Goal: Navigation & Orientation: Find specific page/section

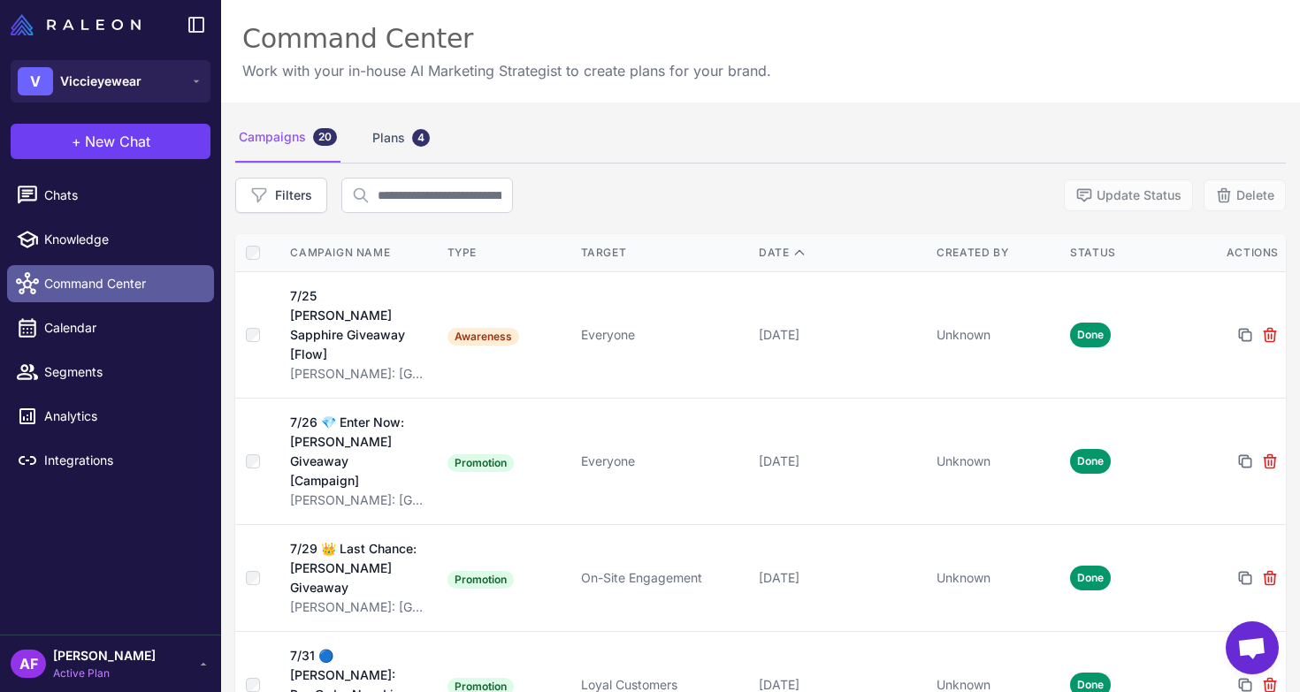
click at [142, 278] on span "Command Center" at bounding box center [122, 283] width 156 height 19
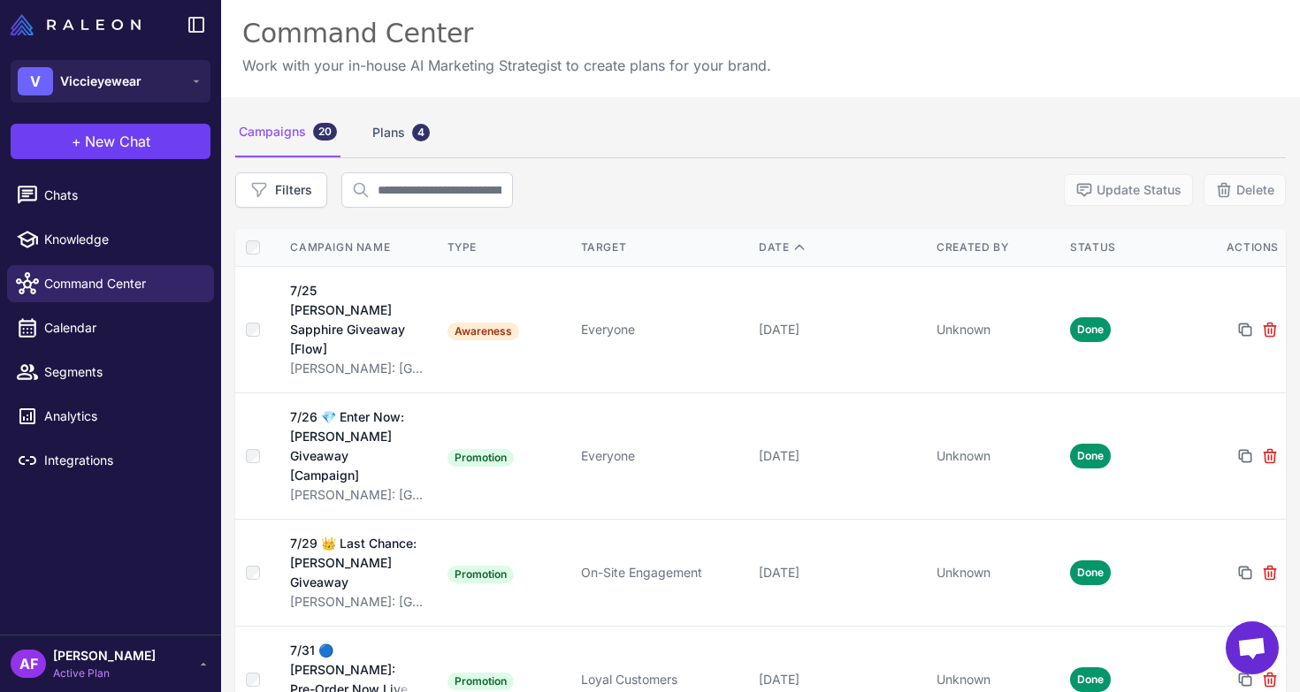
scroll to position [4, 0]
click at [397, 134] on div "Plans 4" at bounding box center [401, 135] width 65 height 50
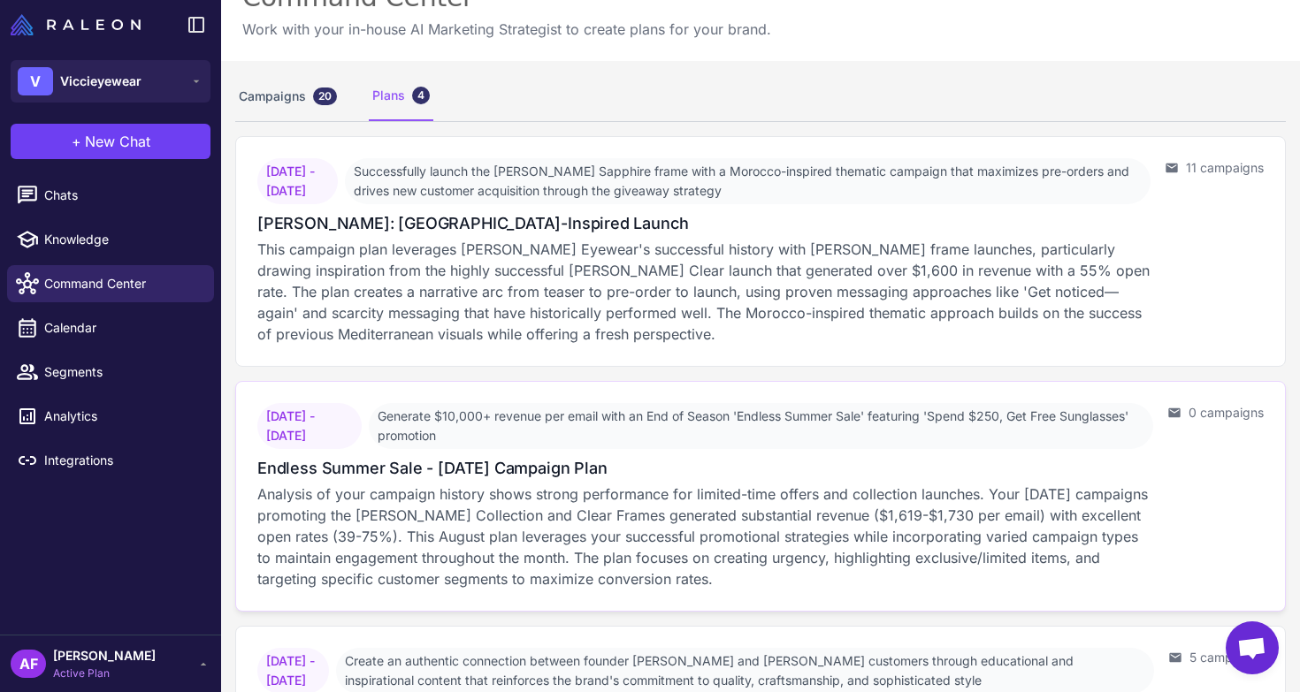
scroll to position [39, 0]
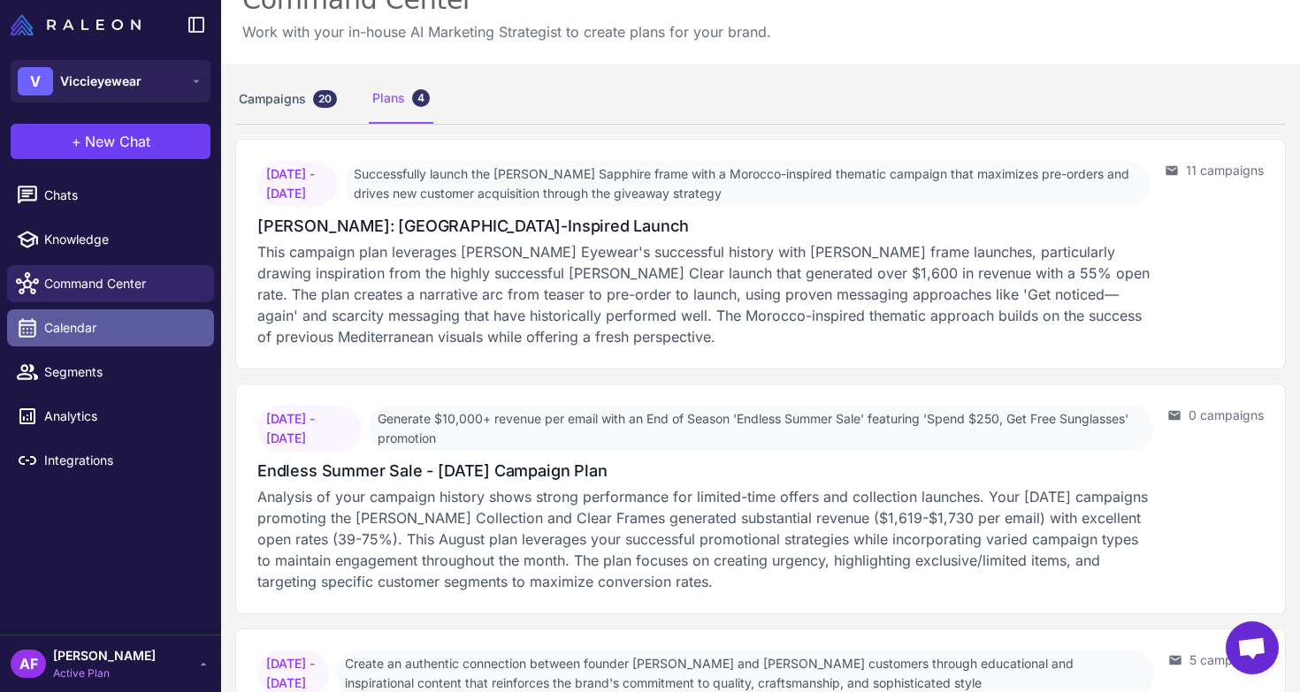
click at [82, 337] on span "Calendar" at bounding box center [122, 327] width 156 height 19
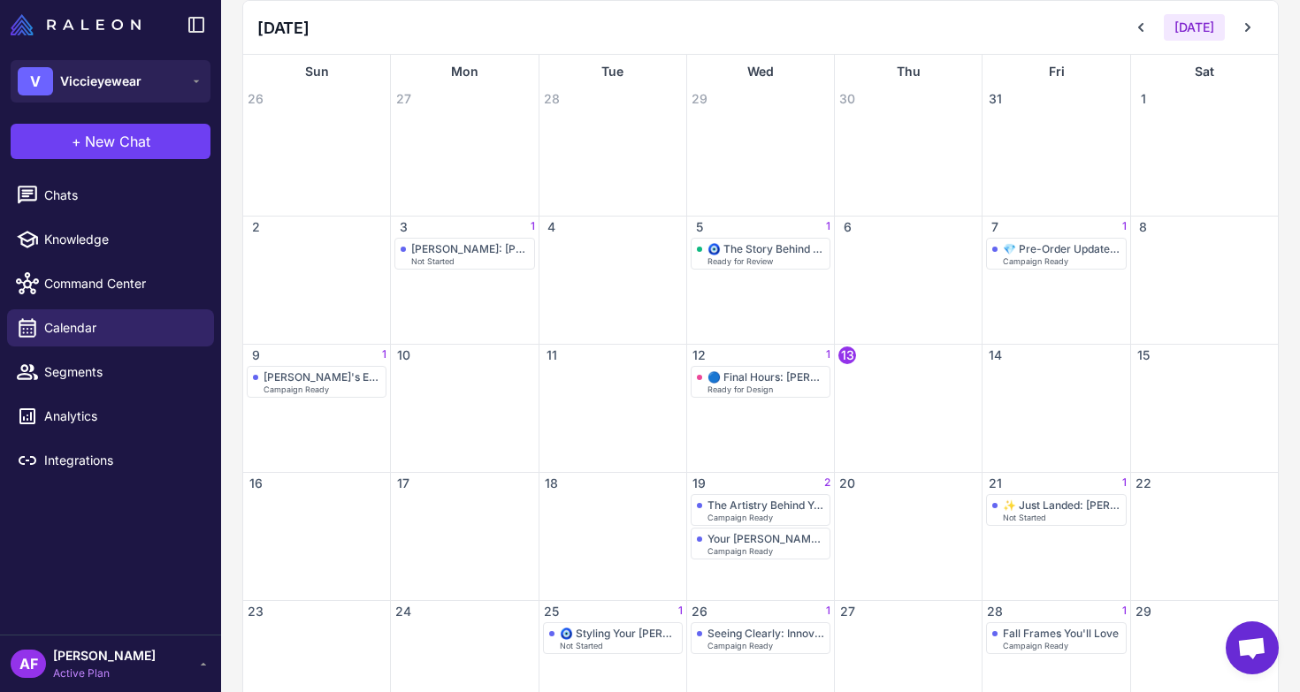
scroll to position [209, 0]
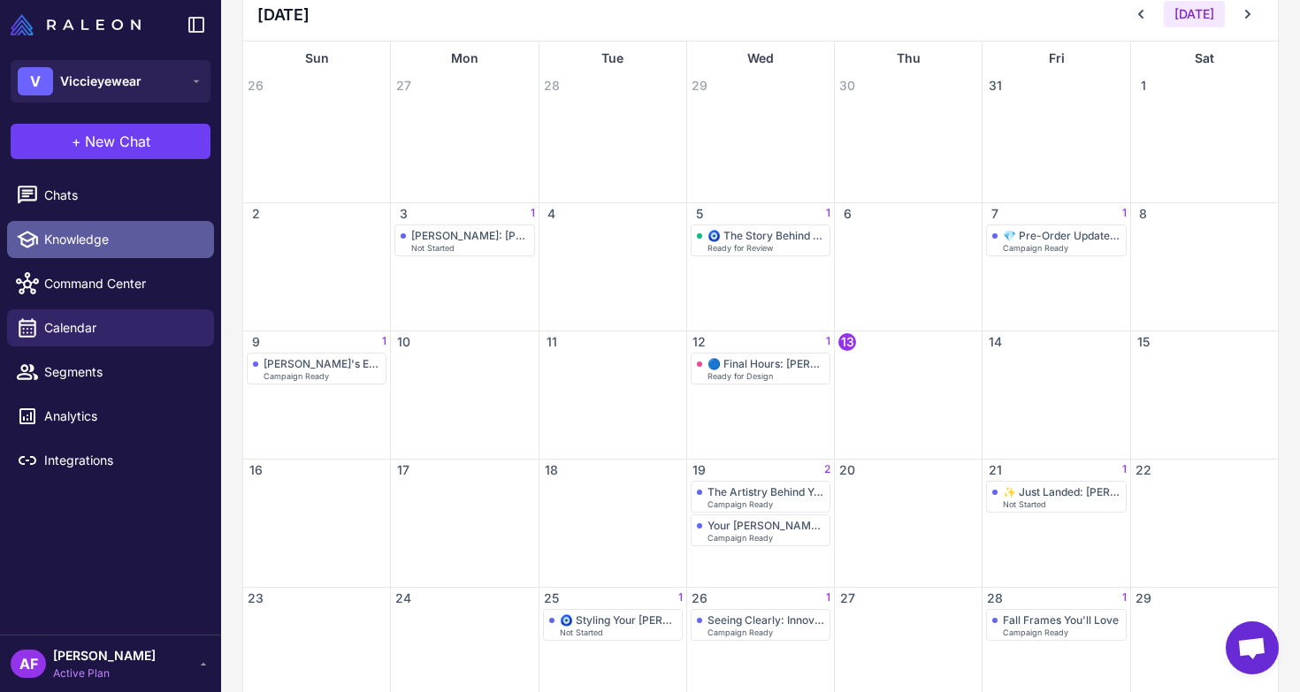
click at [99, 238] on span "Knowledge" at bounding box center [122, 239] width 156 height 19
select select
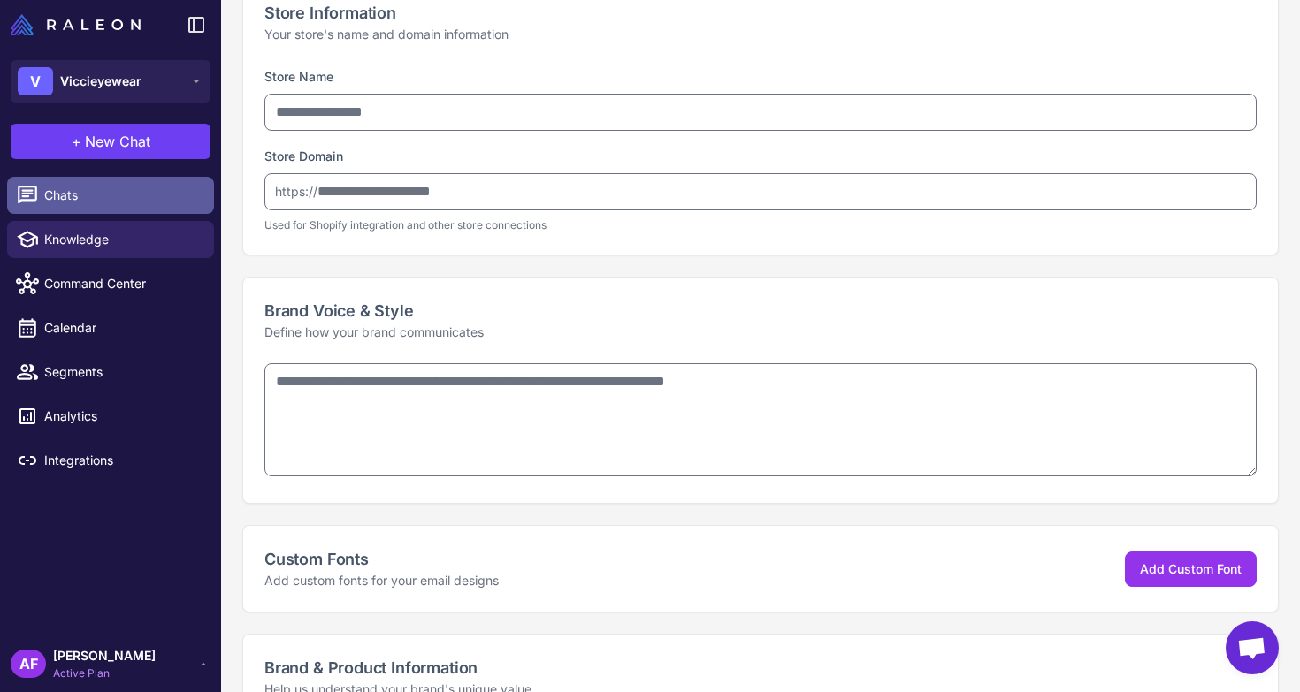
type input "**********"
type textarea "**********"
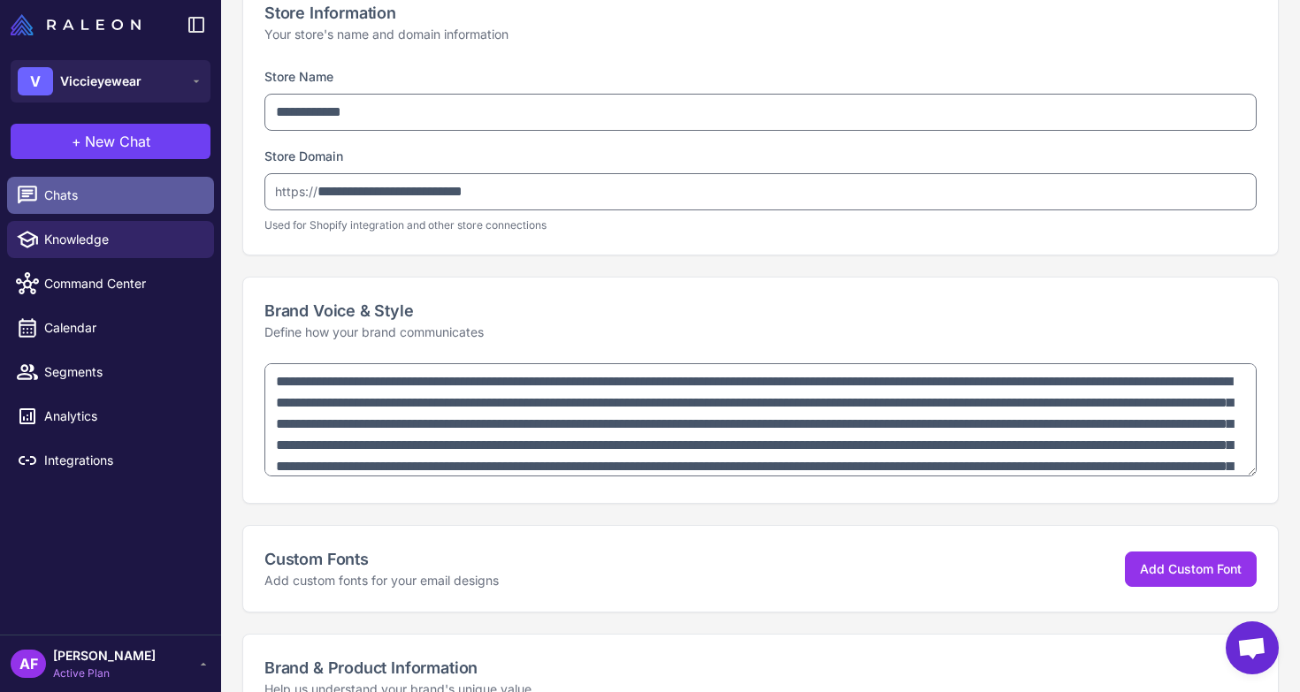
click at [119, 190] on span "Chats" at bounding box center [122, 195] width 156 height 19
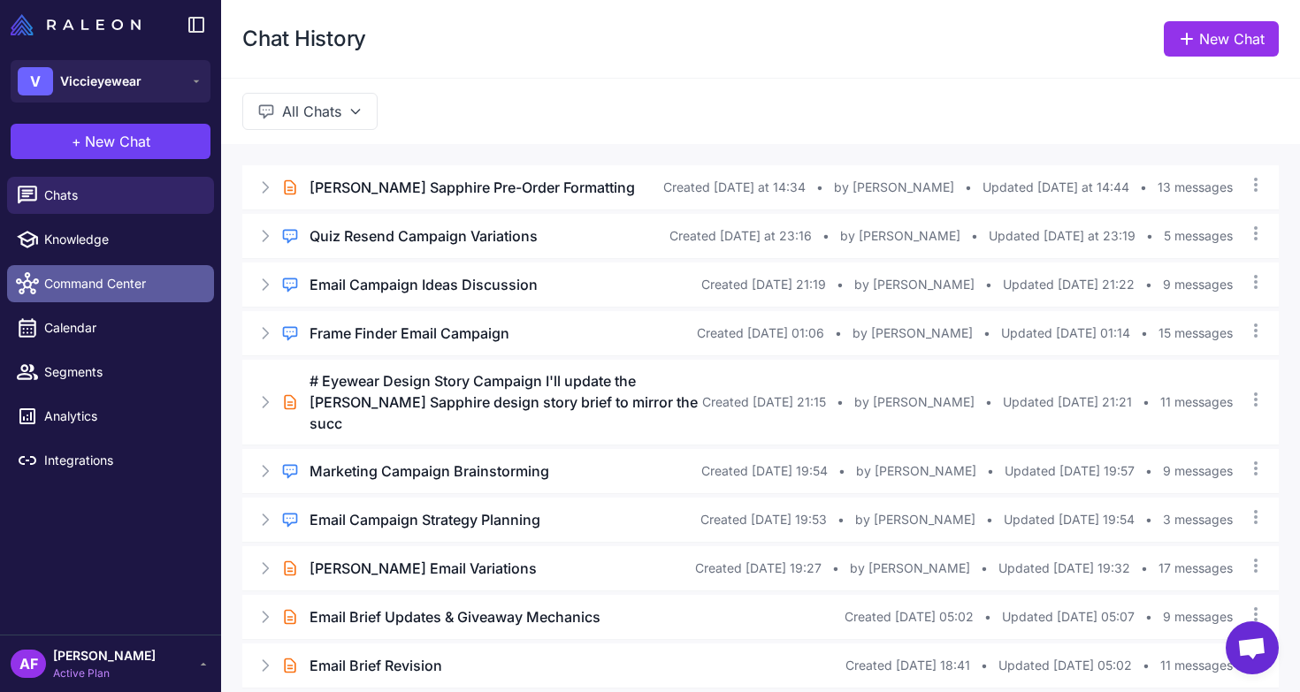
click at [100, 293] on span "Command Center" at bounding box center [122, 283] width 156 height 19
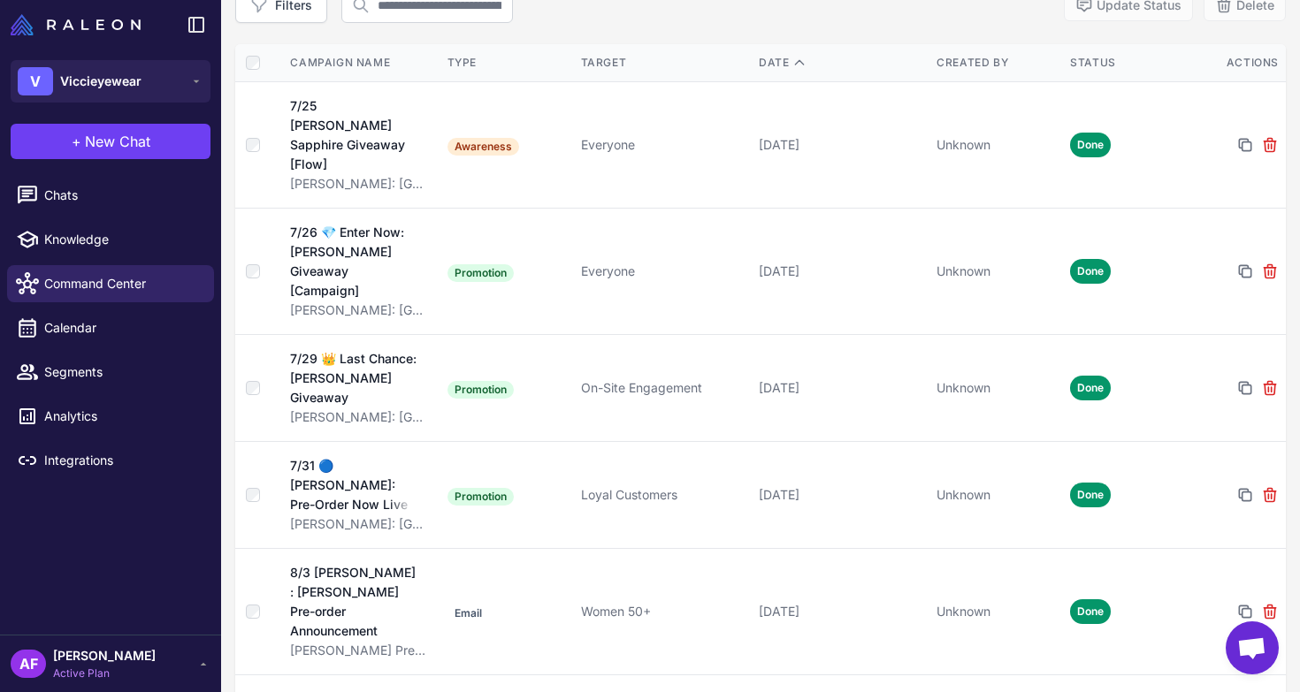
scroll to position [17, 0]
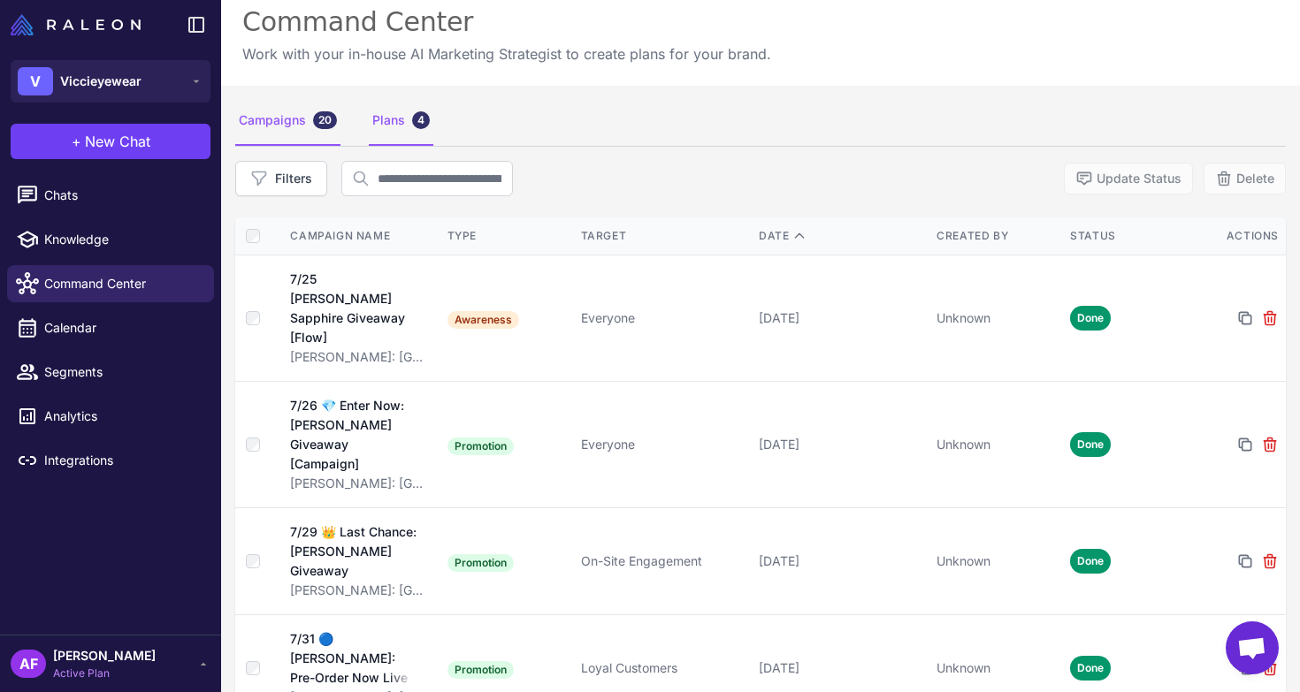
click at [397, 120] on div "Plans 4" at bounding box center [401, 121] width 65 height 50
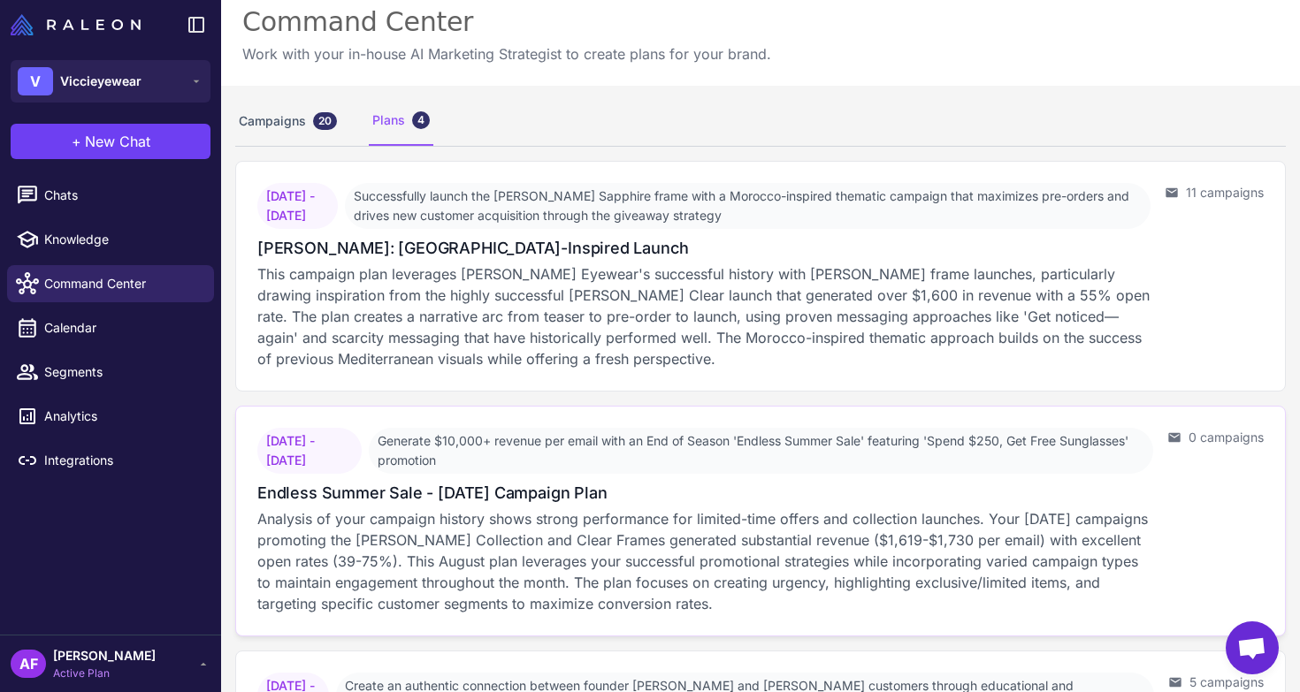
click at [746, 478] on div "[DATE] - [DATE] Generate $10,000+ revenue per email with an End of Season 'Endl…" at bounding box center [705, 521] width 896 height 187
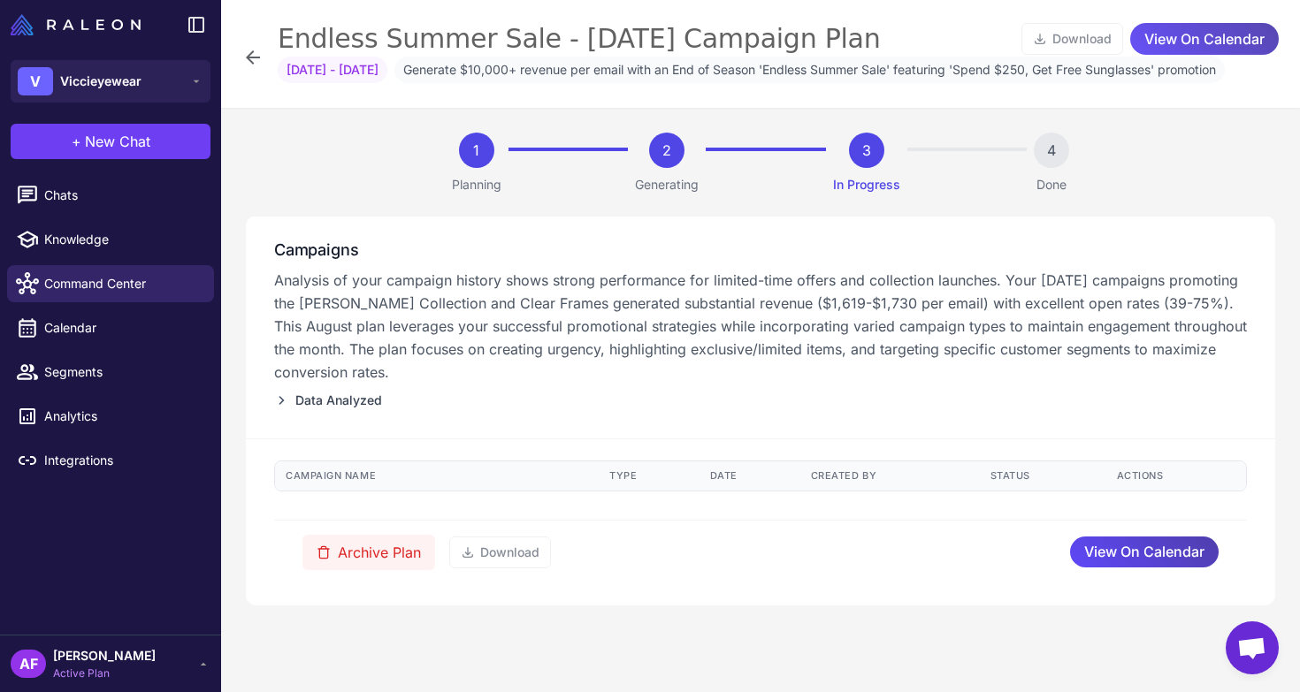
click at [1182, 40] on span "View On Calendar" at bounding box center [1204, 39] width 120 height 31
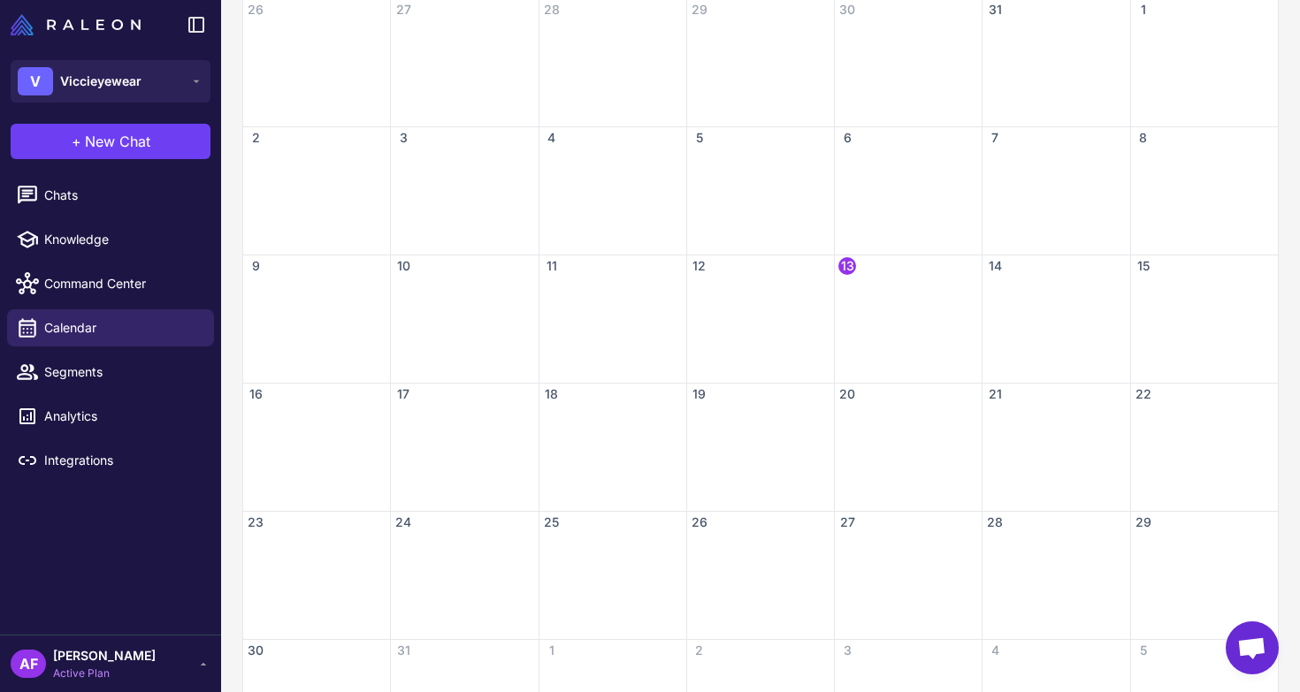
scroll to position [444, 0]
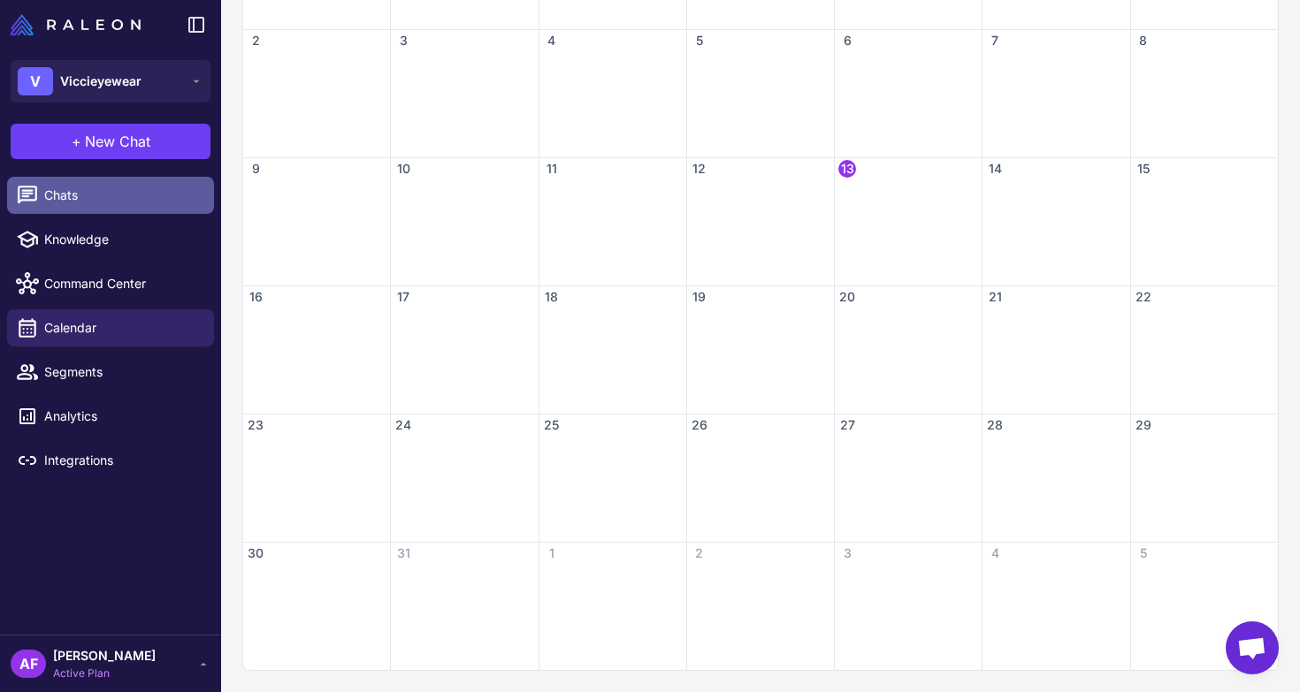
click at [67, 194] on span "Chats" at bounding box center [122, 195] width 156 height 19
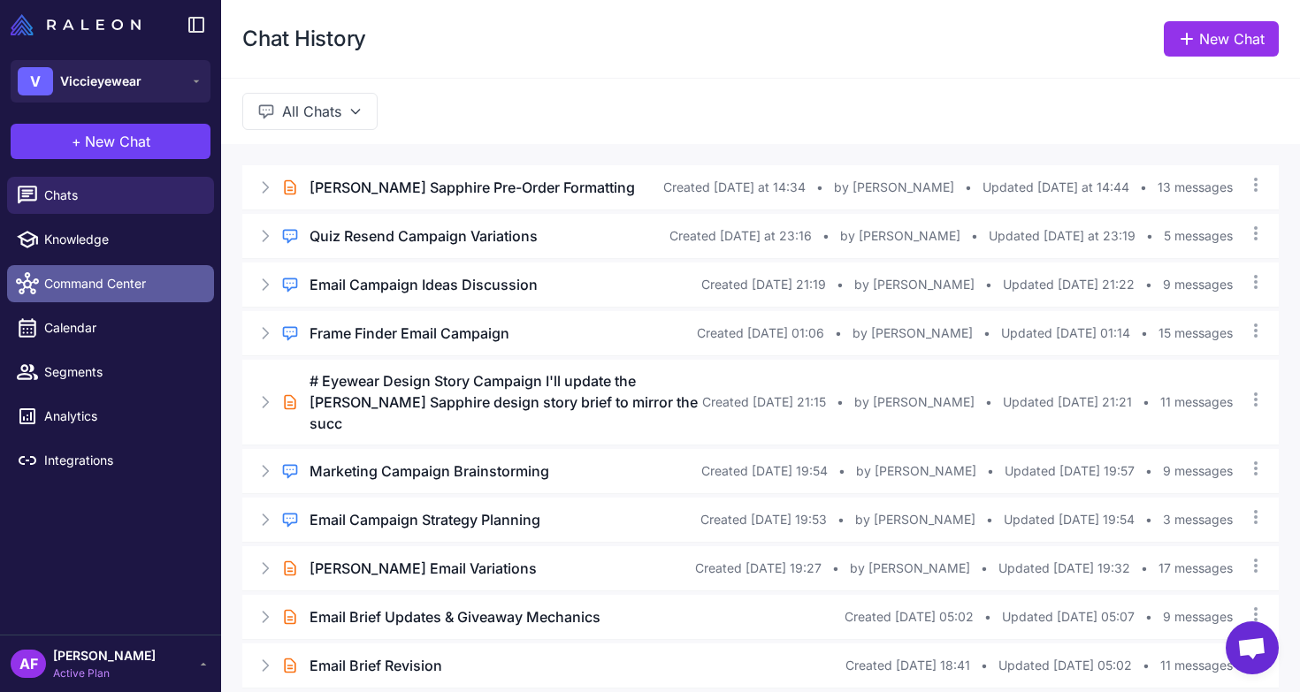
click at [73, 281] on span "Command Center" at bounding box center [122, 283] width 156 height 19
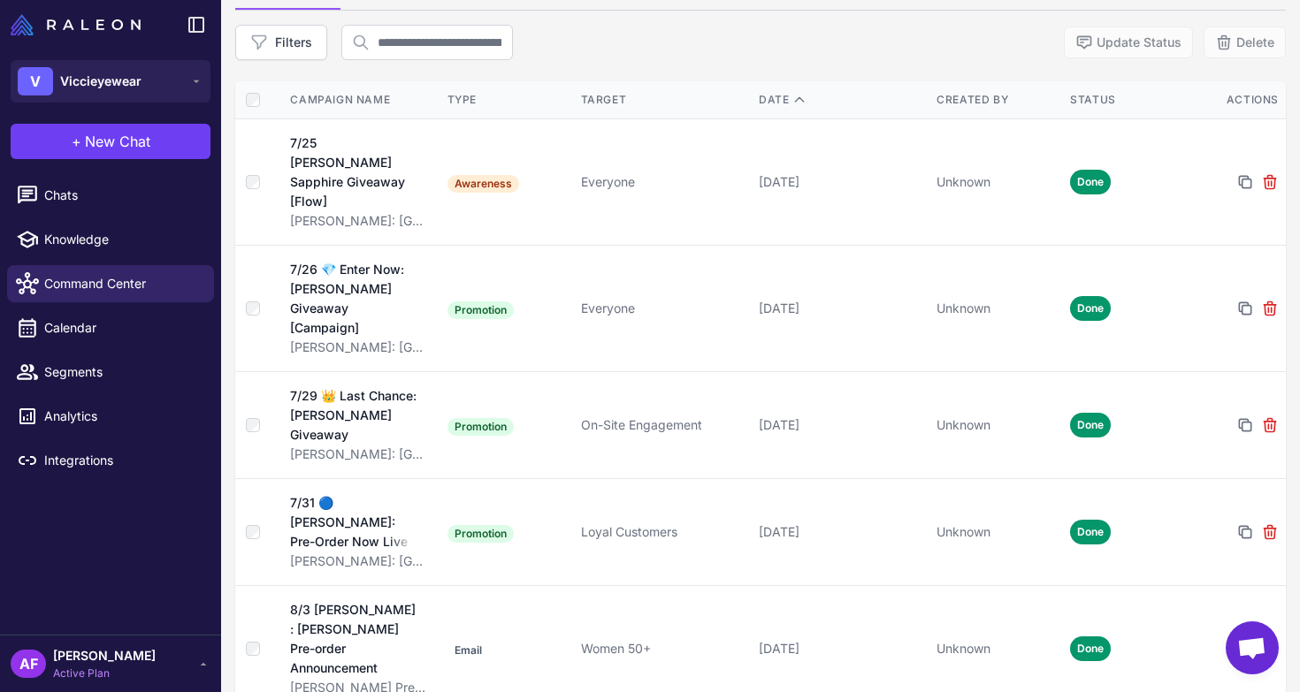
scroll to position [724, 0]
